Goal: Navigation & Orientation: Find specific page/section

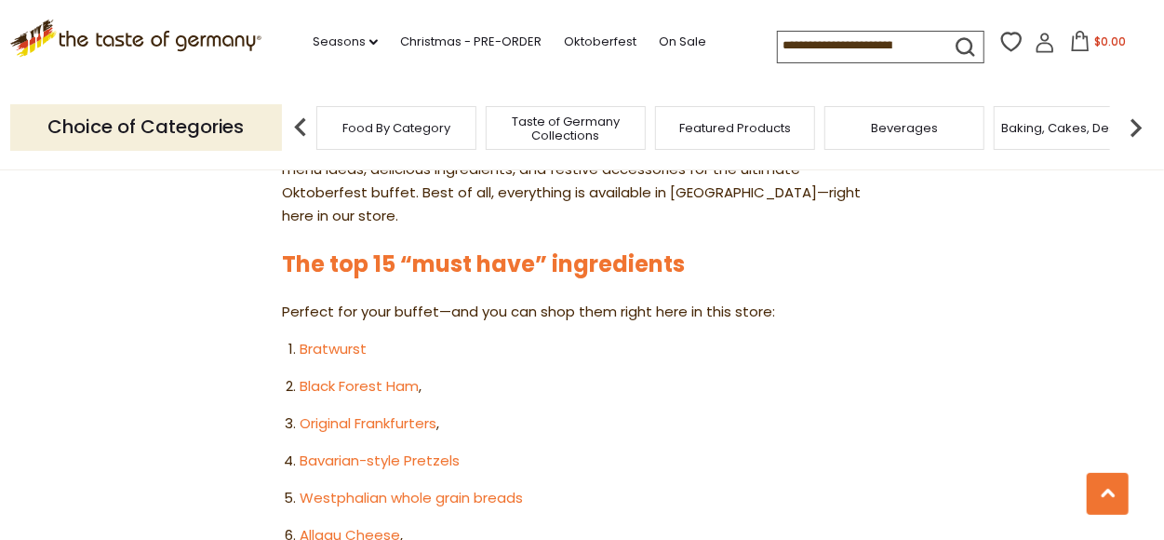
scroll to position [838, 0]
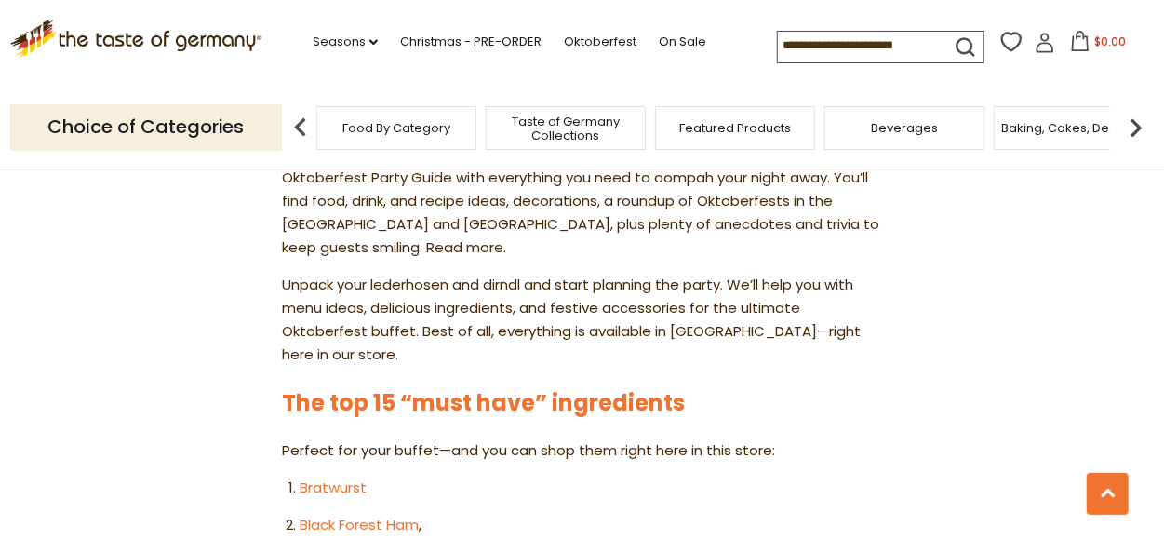
click at [371, 129] on span "Food By Category" at bounding box center [396, 128] width 108 height 14
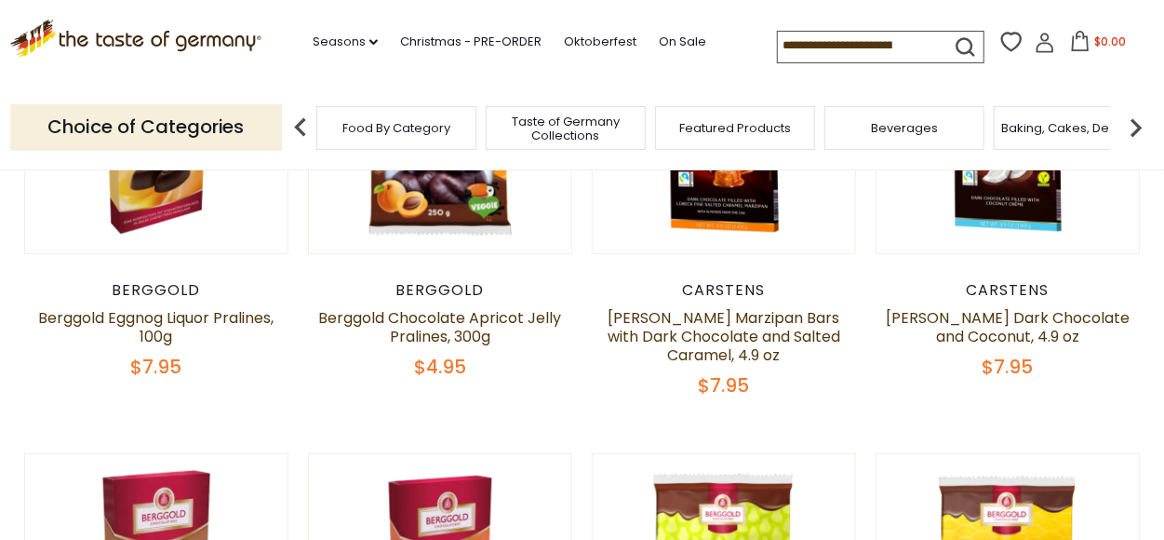
scroll to position [279, 0]
